Goal: Check status: Check status

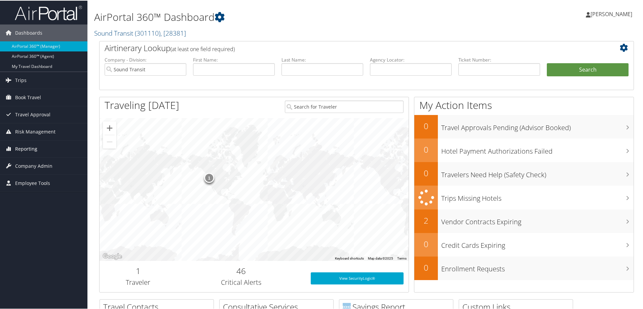
click at [29, 148] on span "Reporting" at bounding box center [26, 148] width 22 height 17
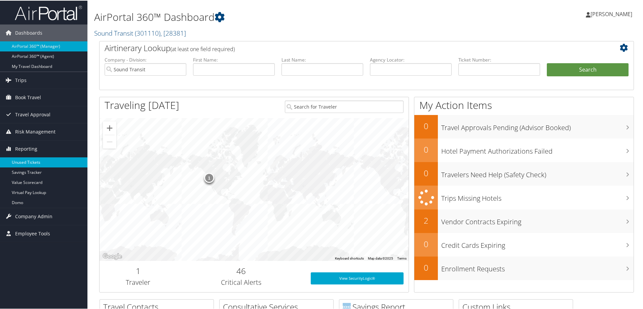
click at [27, 164] on link "Unused Tickets" at bounding box center [43, 162] width 87 height 10
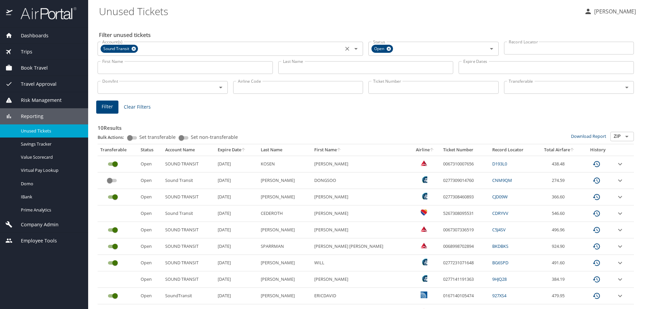
click at [134, 49] on icon at bounding box center [134, 49] width 4 height 4
click at [306, 70] on input "Last Name" at bounding box center [365, 67] width 175 height 13
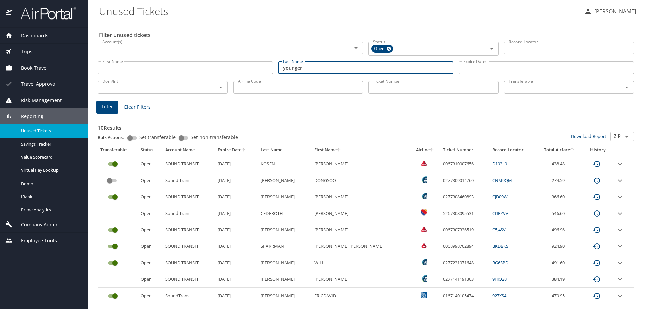
type input "younger"
click at [101, 107] on button "Filter" at bounding box center [107, 107] width 22 height 13
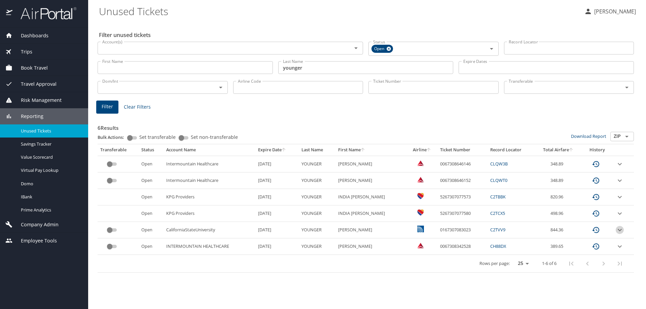
click at [618, 229] on icon "expand row" at bounding box center [620, 230] width 8 height 8
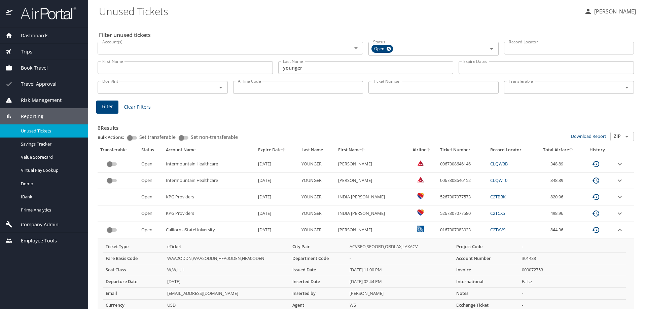
scroll to position [34, 0]
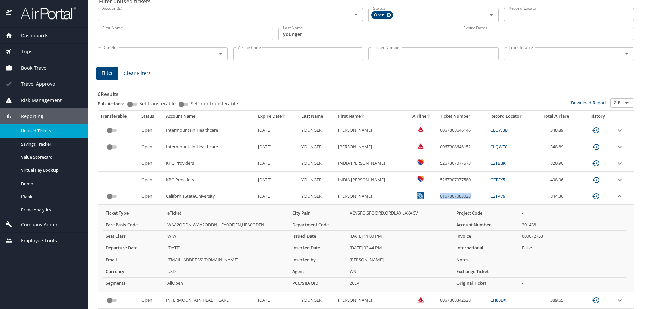
drag, startPoint x: 460, startPoint y: 197, endPoint x: 426, endPoint y: 201, distance: 34.5
click at [437, 201] on td "0167307083023" at bounding box center [462, 196] width 50 height 16
copy td "0167307083023"
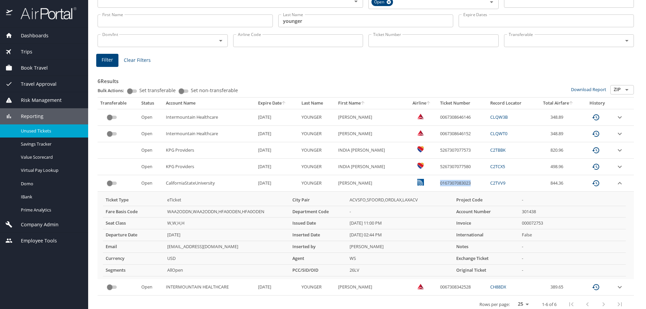
scroll to position [54, 0]
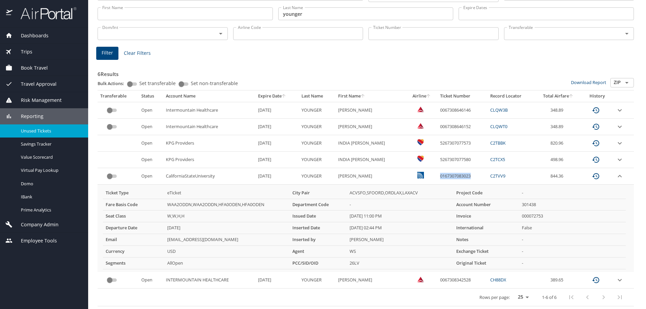
copy td "0167307083023"
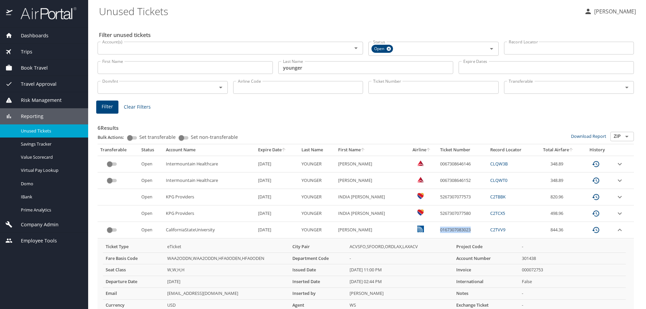
click at [43, 34] on span "Dashboards" at bounding box center [30, 35] width 36 height 7
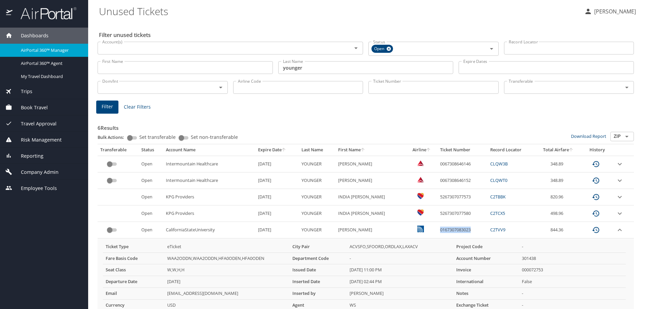
click at [27, 94] on span "Trips" at bounding box center [22, 91] width 20 height 7
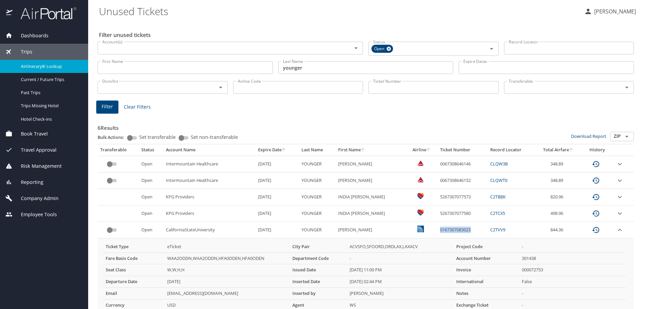
click at [29, 71] on link "Airtinerary® Lookup" at bounding box center [44, 66] width 88 height 13
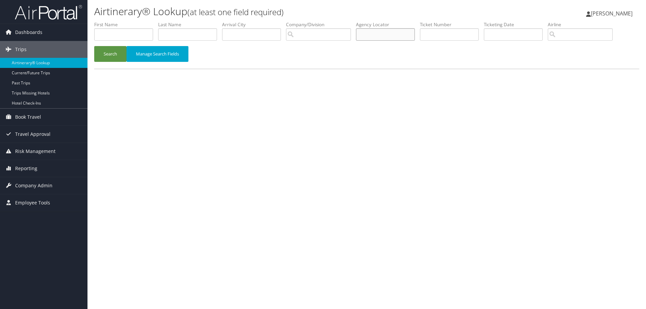
click at [391, 36] on input "text" at bounding box center [385, 34] width 59 height 12
paste input "DB0LKJ"
type input "DB0LKJ"
click at [94, 46] on button "Search" at bounding box center [110, 54] width 32 height 16
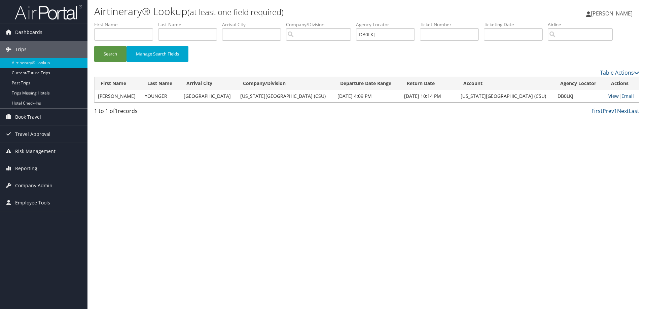
click at [609, 97] on link "View" at bounding box center [613, 96] width 10 height 6
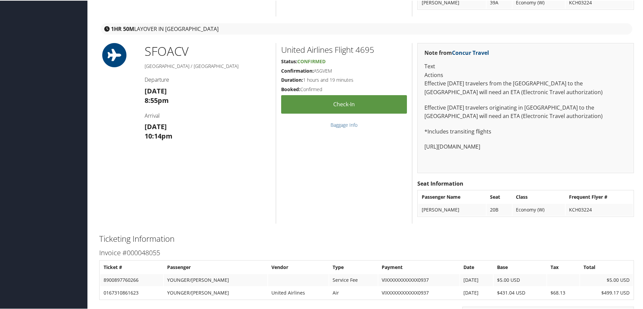
scroll to position [1057, 0]
